Goal: Find specific page/section: Find specific page/section

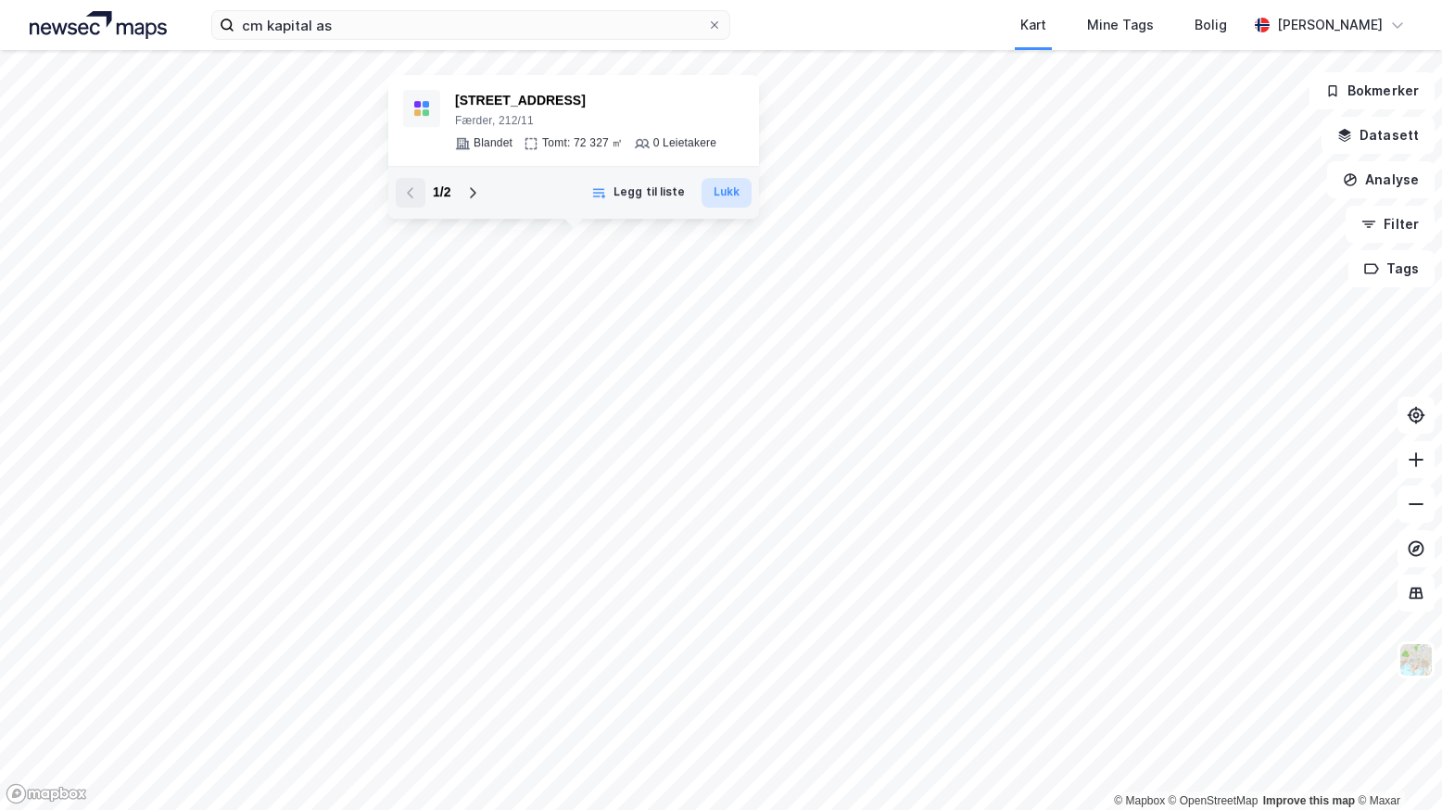
click at [726, 190] on button "Lukk" at bounding box center [726, 193] width 50 height 30
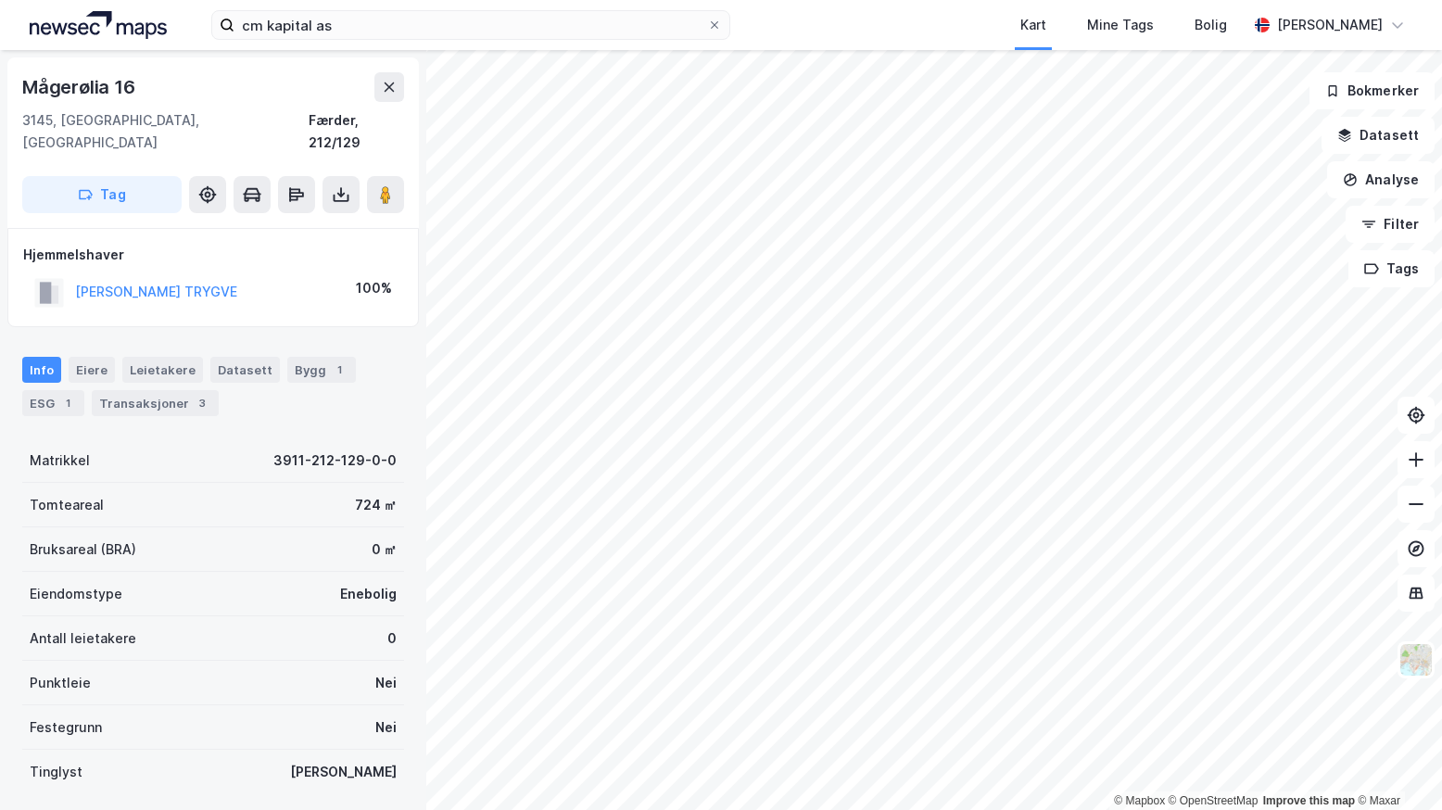
scroll to position [1, 0]
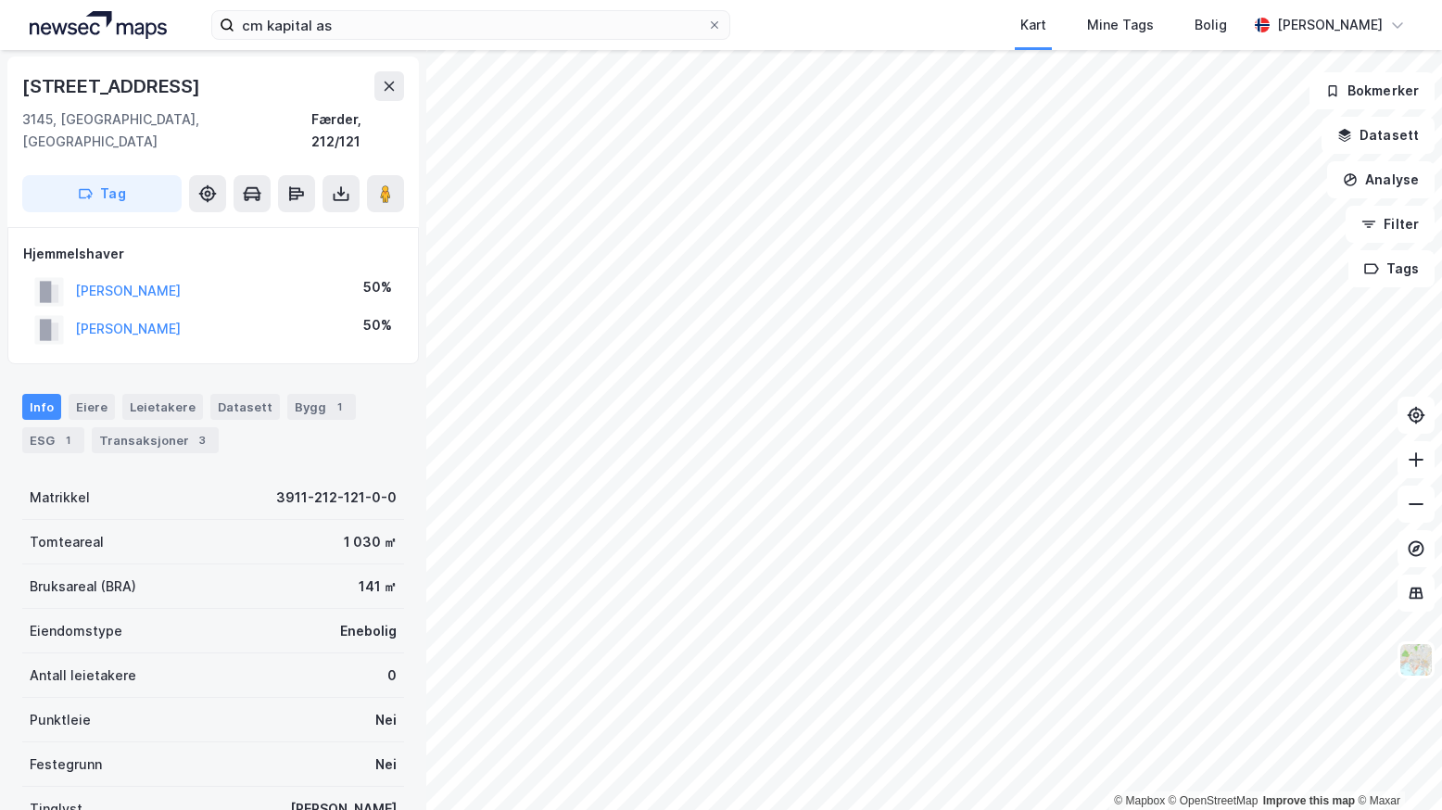
scroll to position [1, 0]
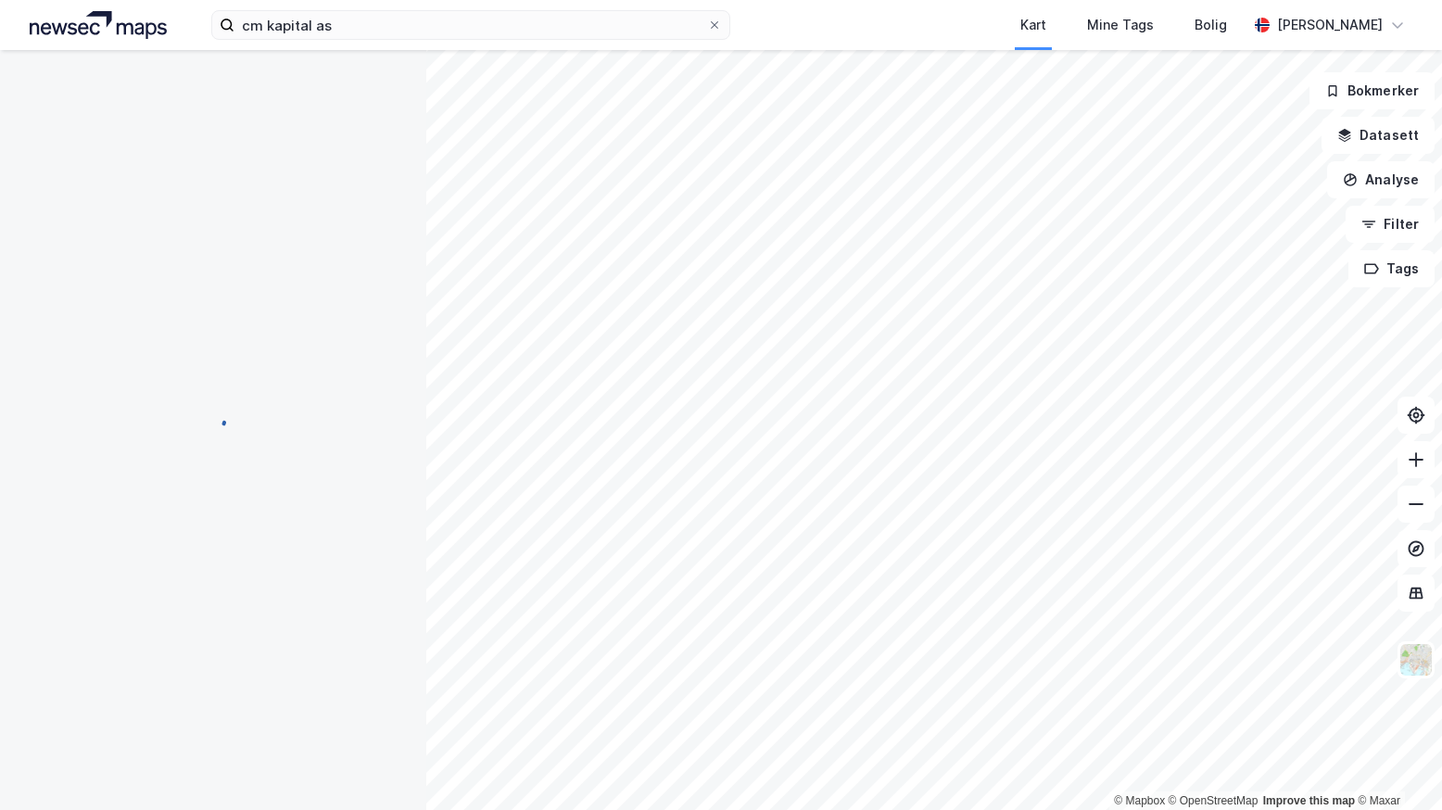
scroll to position [1, 0]
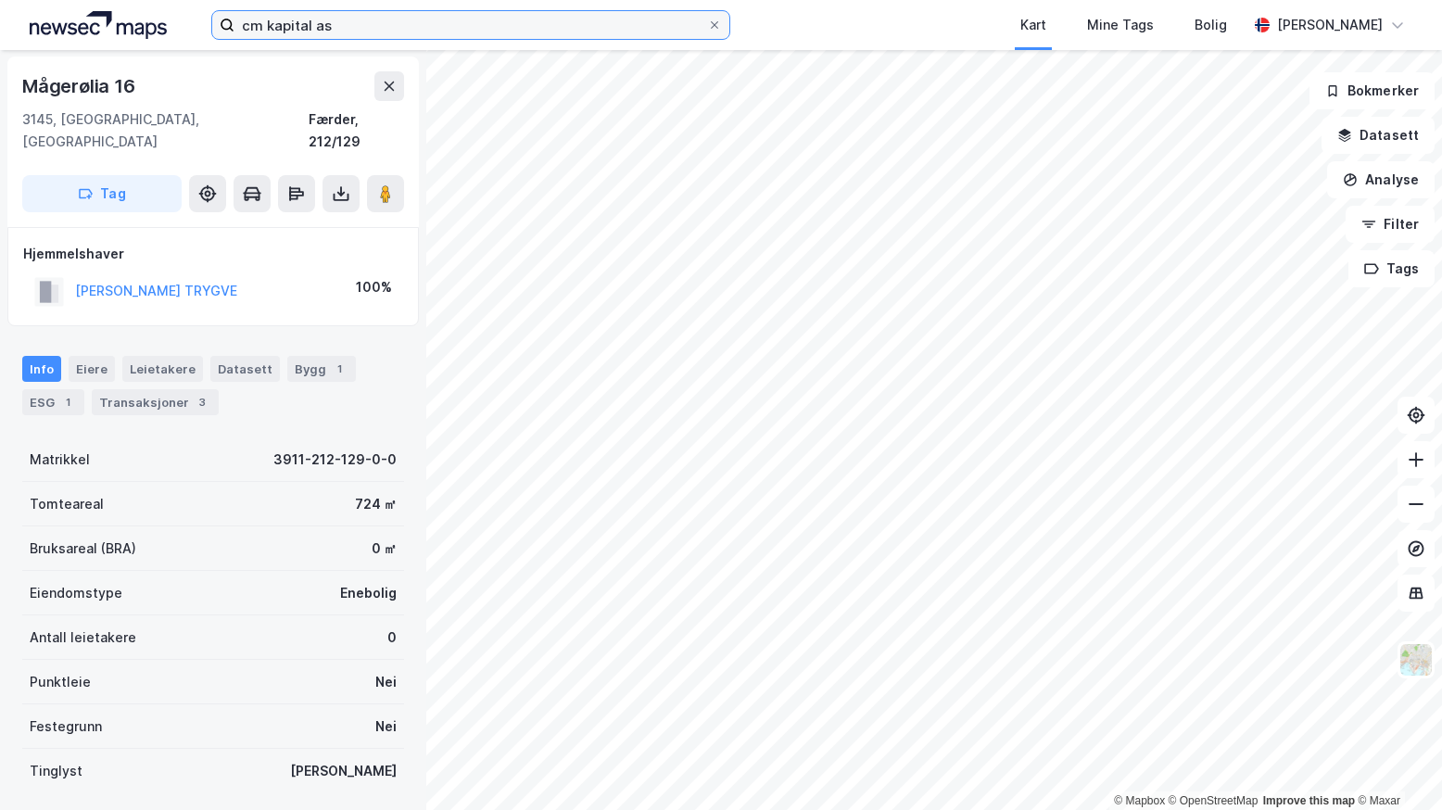
click at [682, 27] on input "cm kapital as" at bounding box center [470, 25] width 473 height 28
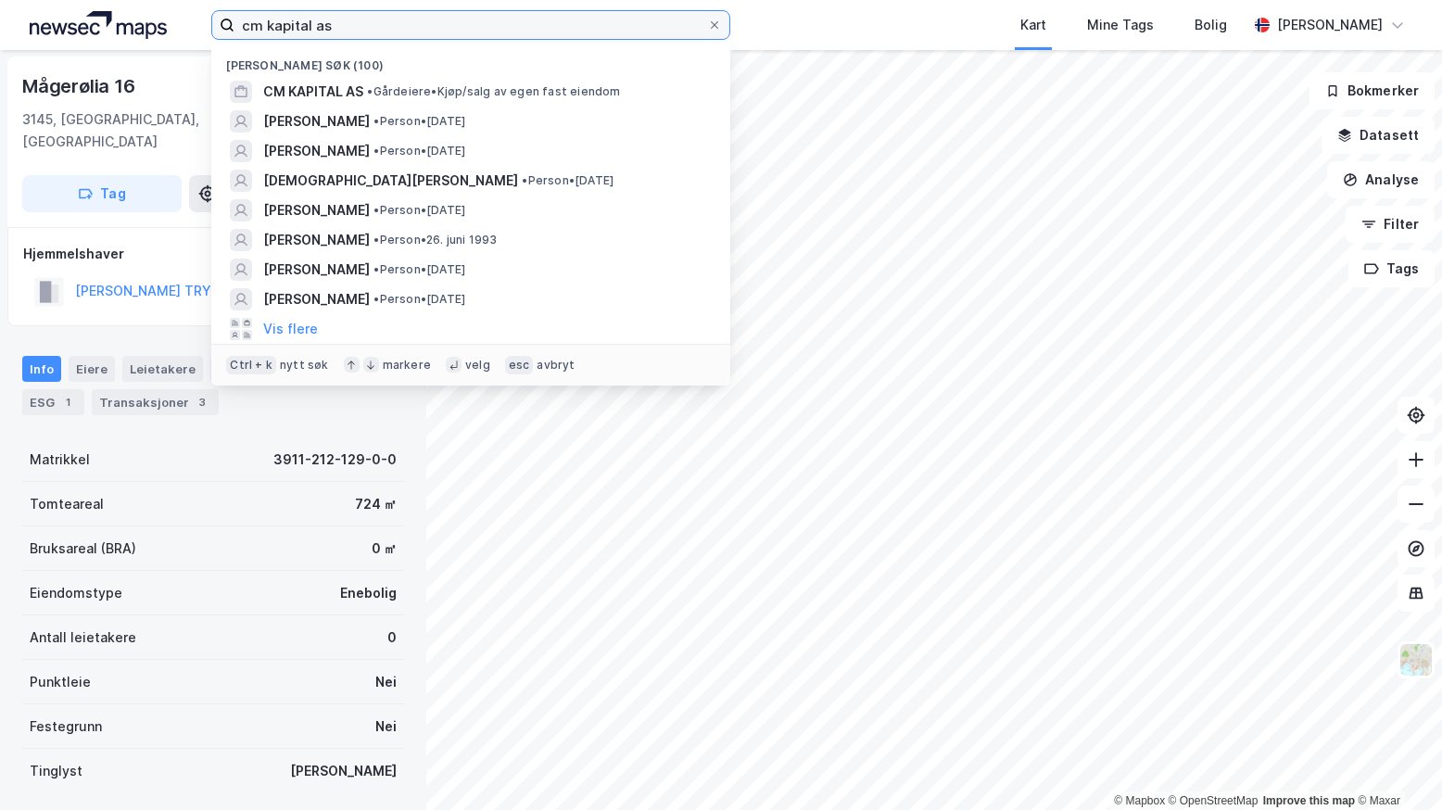
click at [333, 21] on input "cm kapital as" at bounding box center [470, 25] width 473 height 28
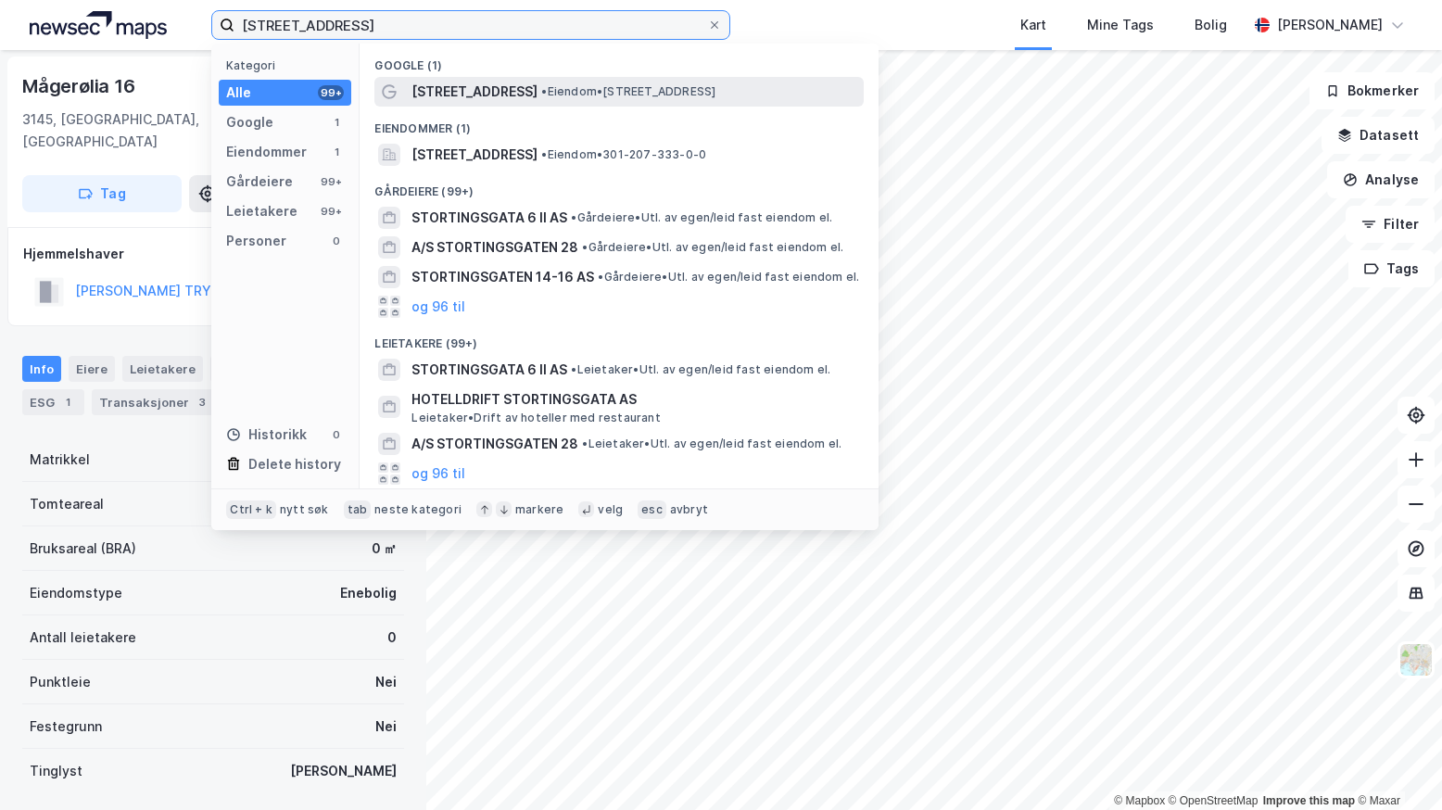
type input "[STREET_ADDRESS]"
click at [490, 102] on span "[STREET_ADDRESS]" at bounding box center [474, 92] width 126 height 22
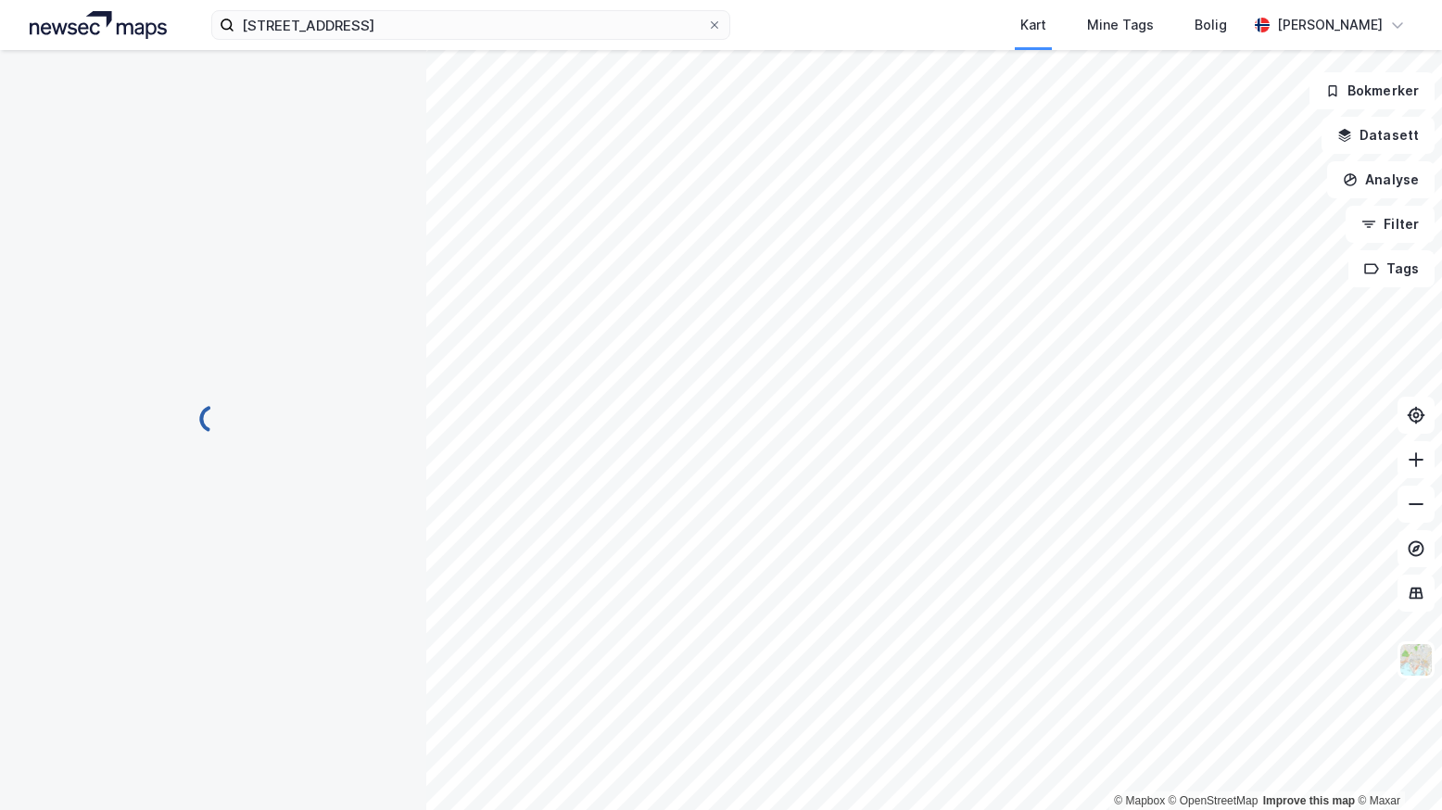
scroll to position [1, 0]
